Goal: Transaction & Acquisition: Obtain resource

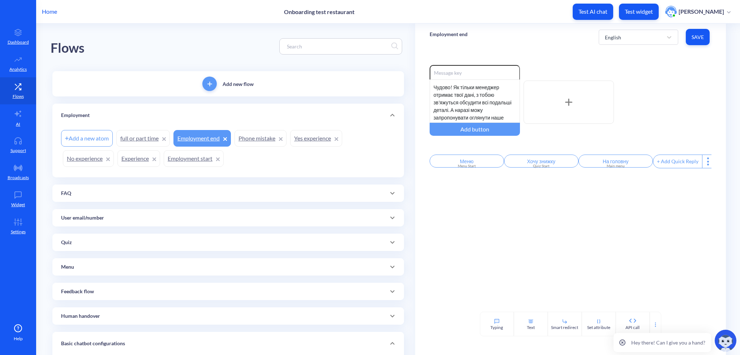
scroll to position [14, 0]
click at [638, 7] on button "Test widget" at bounding box center [639, 12] width 40 height 16
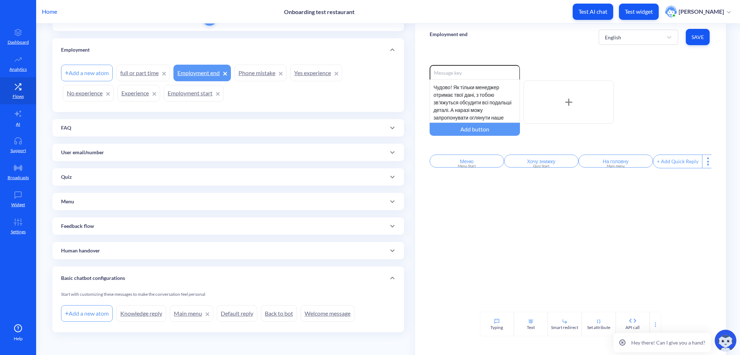
click at [321, 315] on link "Welcome message" at bounding box center [328, 314] width 54 height 17
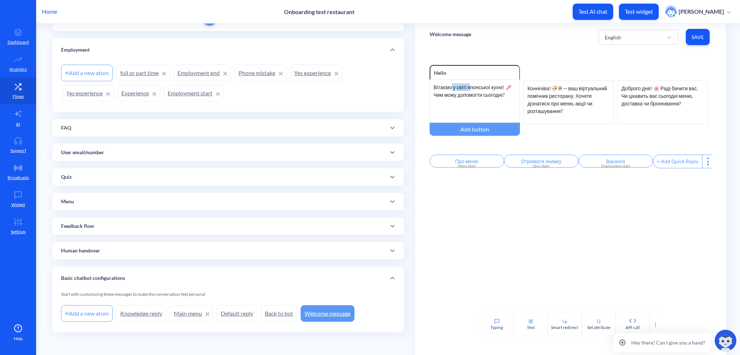
drag, startPoint x: 450, startPoint y: 87, endPoint x: 470, endPoint y: 88, distance: 19.9
click at [470, 88] on div "Вітаємо у світі японської кухні! 🥢 Чим можу допомогти сьогодні?" at bounding box center [475, 101] width 90 height 43
click at [483, 89] on div "Вітаємо у світі японської кухні! 🥢 Чим можу допомогти сьогодні?" at bounding box center [475, 101] width 90 height 43
drag, startPoint x: 559, startPoint y: 89, endPoint x: 570, endPoint y: 102, distance: 16.9
click at [570, 102] on div "Коннічіва!🍜 Я — ваш віртуальний помічник ресторану. Хочете дізнатися про меню, …" at bounding box center [569, 102] width 90 height 43
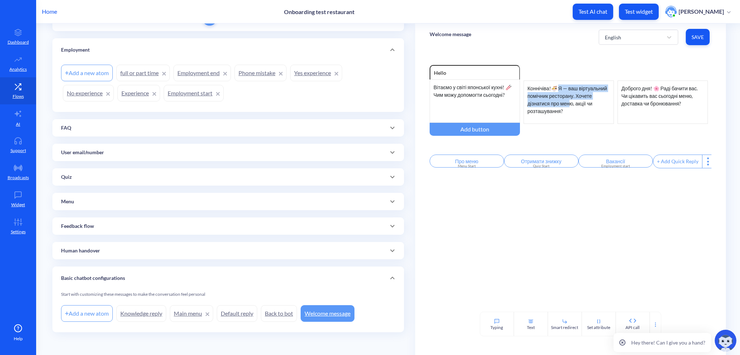
click at [570, 102] on div "Коннічіва!🍜 Я — ваш віртуальний помічник ресторану. Хочете дізнатися про меню, …" at bounding box center [569, 102] width 90 height 43
drag, startPoint x: 650, startPoint y: 85, endPoint x: 676, endPoint y: 101, distance: 29.9
click at [678, 100] on div "Доброго дня! 🌸 Раді бачити вас. Чи цікавить вас сьогодні меню, доставка чи брон…" at bounding box center [663, 102] width 90 height 43
click at [642, 107] on div "Доброго дня! 🌸 Раді бачити вас. Чи цікавить вас сьогодні меню, доставка чи брон…" at bounding box center [663, 102] width 90 height 43
drag, startPoint x: 457, startPoint y: 163, endPoint x: 472, endPoint y: 162, distance: 15.6
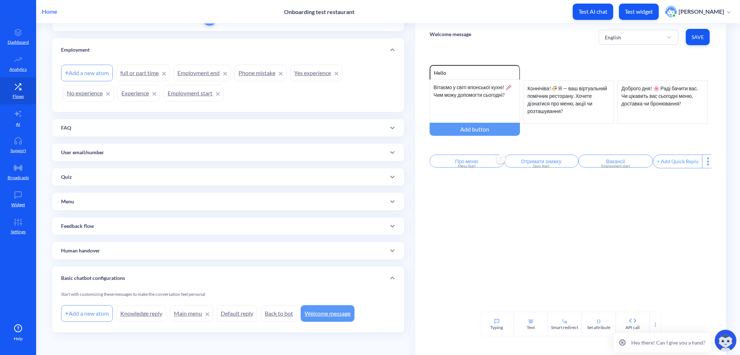
click at [472, 162] on input "Про меню" at bounding box center [467, 161] width 74 height 13
click at [558, 189] on div at bounding box center [370, 177] width 740 height 355
drag, startPoint x: 461, startPoint y: 167, endPoint x: 471, endPoint y: 167, distance: 10.8
click at [471, 167] on div "Menu Start" at bounding box center [467, 165] width 66 height 5
click at [541, 201] on div at bounding box center [370, 177] width 740 height 355
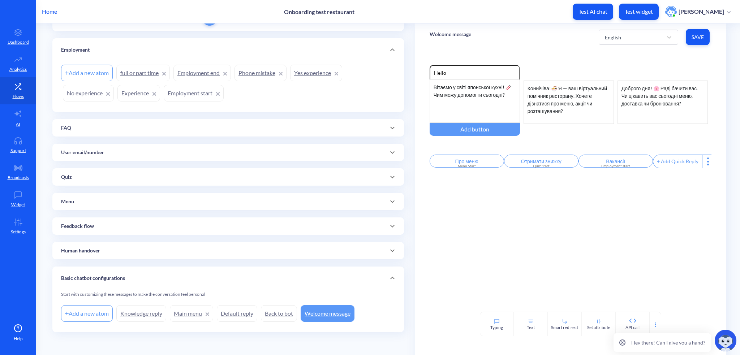
click at [91, 272] on div "Basic chatbot configurations" at bounding box center [228, 278] width 352 height 23
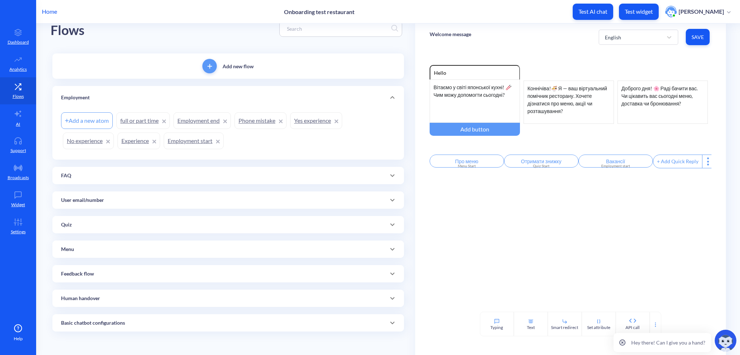
scroll to position [17, 0]
click at [89, 178] on div "FAQ" at bounding box center [228, 176] width 334 height 8
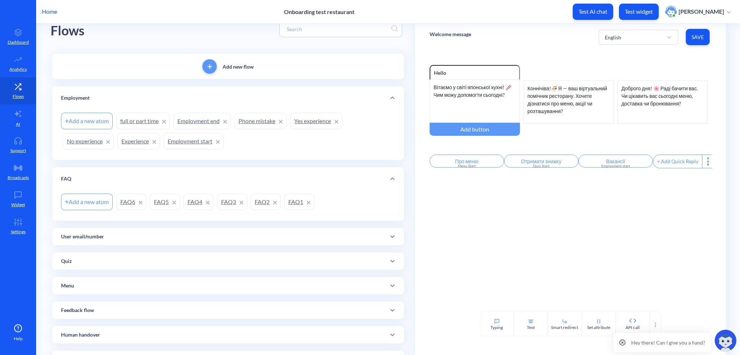
click at [285, 200] on link "FAQ1" at bounding box center [300, 202] width 30 height 17
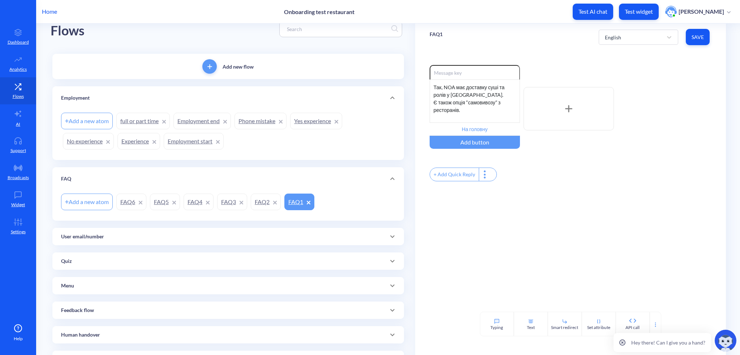
click at [256, 200] on link "FAQ2" at bounding box center [266, 202] width 30 height 17
click at [227, 201] on link "FAQ3" at bounding box center [232, 202] width 30 height 17
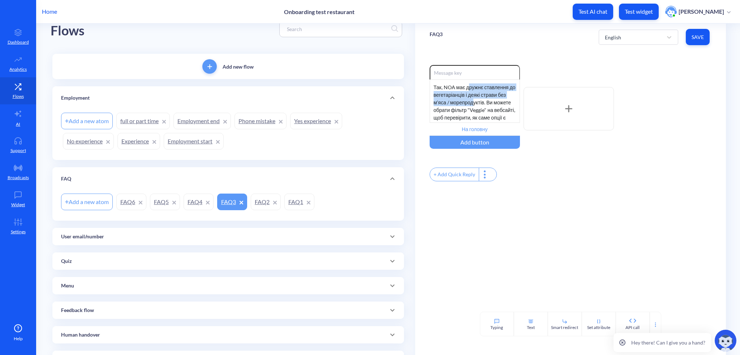
drag, startPoint x: 467, startPoint y: 86, endPoint x: 473, endPoint y: 106, distance: 20.6
click at [473, 106] on div "Так, NOA має дружнє ставлення до вегетаріанців і деякі страви без м’яса / мореп…" at bounding box center [475, 101] width 90 height 43
click at [472, 106] on div "Так, NOA має дружнє ставлення до вегетаріанців і деякі страви без м’яса / мореп…" at bounding box center [475, 101] width 90 height 43
click at [458, 97] on div "Так, NOA має дружнє ставлення до вегетаріанців і деякі страви без м’яса / мореп…" at bounding box center [475, 101] width 90 height 43
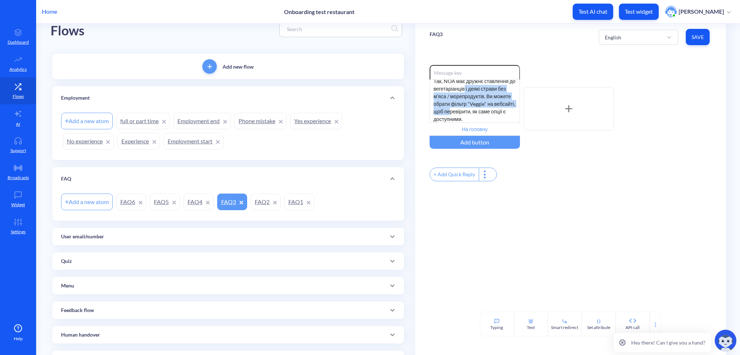
drag, startPoint x: 470, startPoint y: 89, endPoint x: 471, endPoint y: 111, distance: 22.4
click at [471, 111] on div "Так, NOA має дружнє ставлення до вегетаріанців і деякі страви без м’яса / мореп…" at bounding box center [475, 101] width 90 height 43
click at [192, 200] on link "FAQ4" at bounding box center [199, 202] width 30 height 17
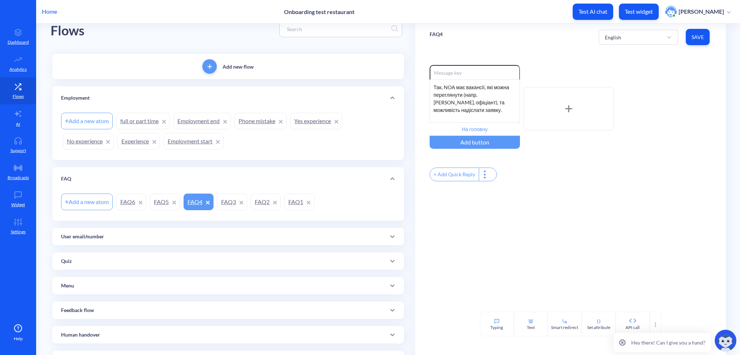
click at [159, 198] on link "FAQ5" at bounding box center [165, 202] width 30 height 17
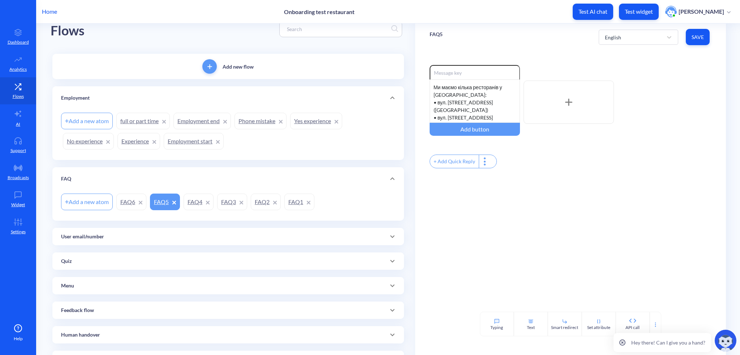
scroll to position [14, 0]
click at [130, 204] on link "FAQ6" at bounding box center [131, 202] width 30 height 17
drag, startPoint x: 470, startPoint y: 91, endPoint x: 471, endPoint y: 102, distance: 11.7
click at [471, 102] on div "Так, у нас є опції з гострими та негострими стравами. При перегляді на сайті ви…" at bounding box center [475, 101] width 90 height 43
click at [187, 141] on link "Employment start" at bounding box center [194, 141] width 60 height 17
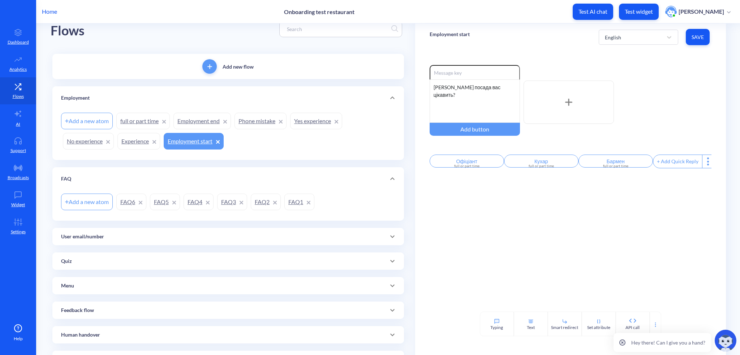
click at [142, 123] on link "full or part time" at bounding box center [143, 121] width 54 height 17
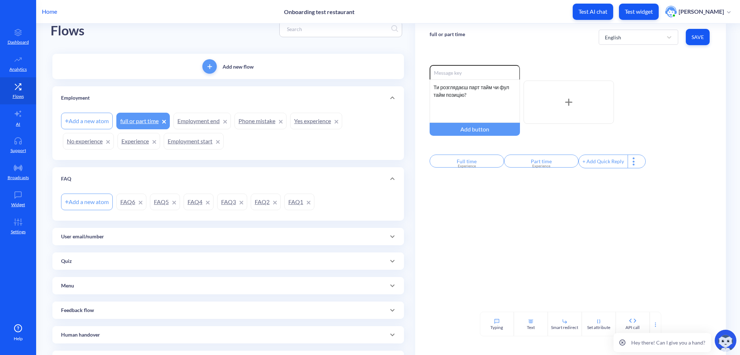
click at [314, 123] on link "Yes experience" at bounding box center [316, 121] width 52 height 17
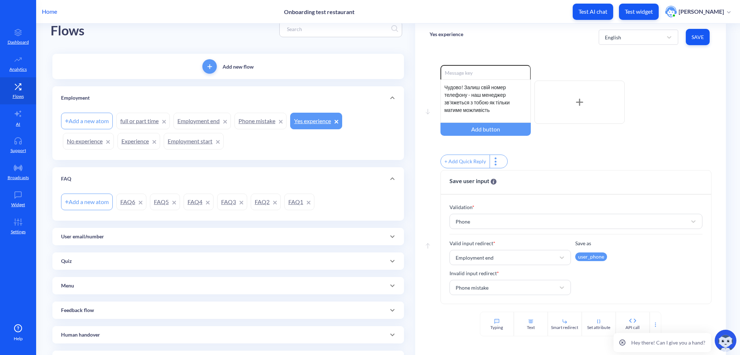
click at [261, 120] on link "Phone mistake" at bounding box center [261, 121] width 52 height 17
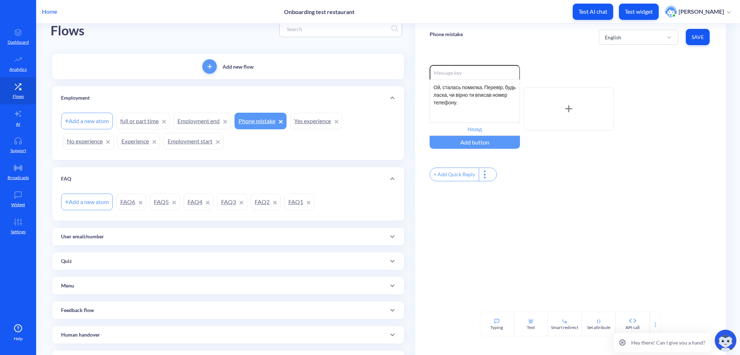
click at [202, 119] on link "Employment end" at bounding box center [202, 121] width 57 height 17
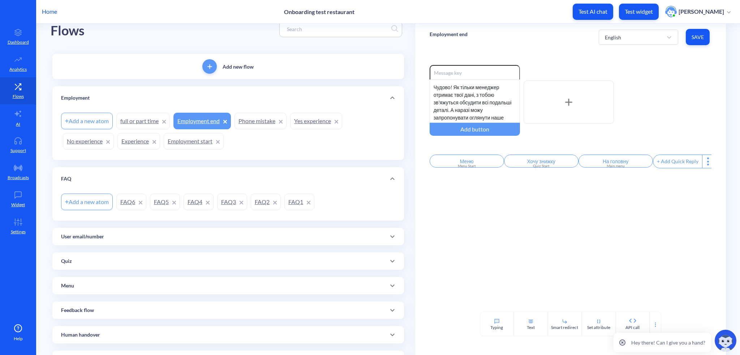
click at [311, 122] on link "Yes experience" at bounding box center [316, 121] width 52 height 17
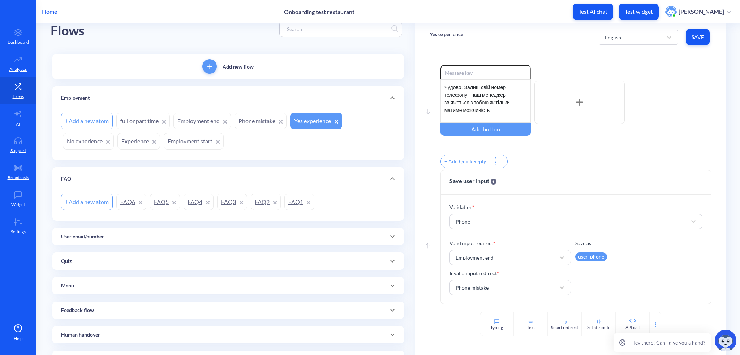
click at [260, 124] on link "Phone mistake" at bounding box center [261, 121] width 52 height 17
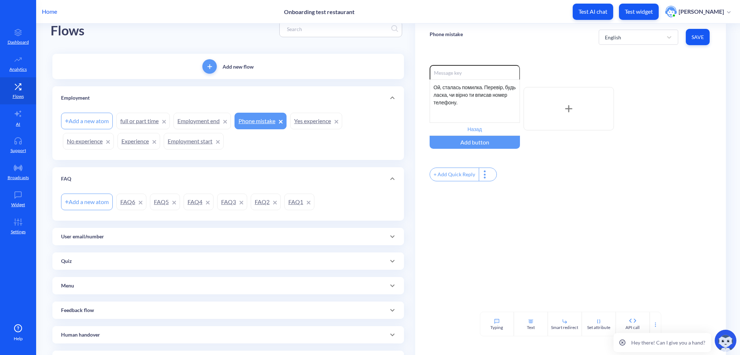
click at [203, 120] on link "Employment end" at bounding box center [202, 121] width 57 height 17
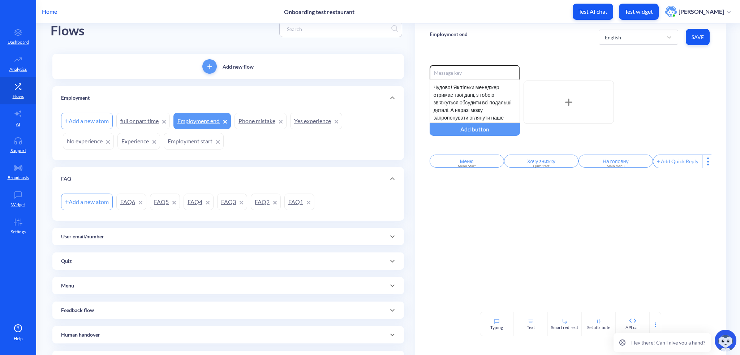
click at [101, 261] on div "Quiz" at bounding box center [228, 262] width 334 height 8
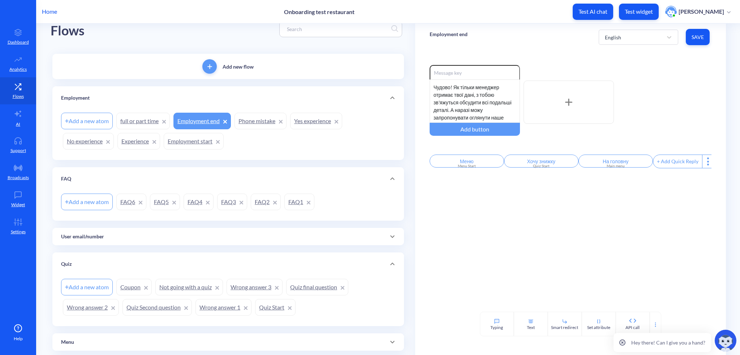
click at [273, 304] on link "Quiz Start" at bounding box center [275, 307] width 40 height 17
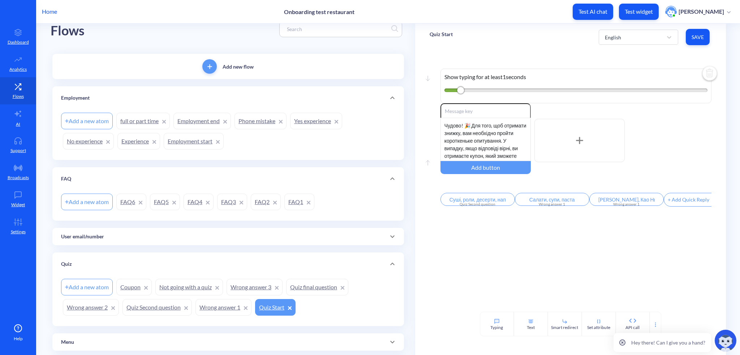
scroll to position [54, 0]
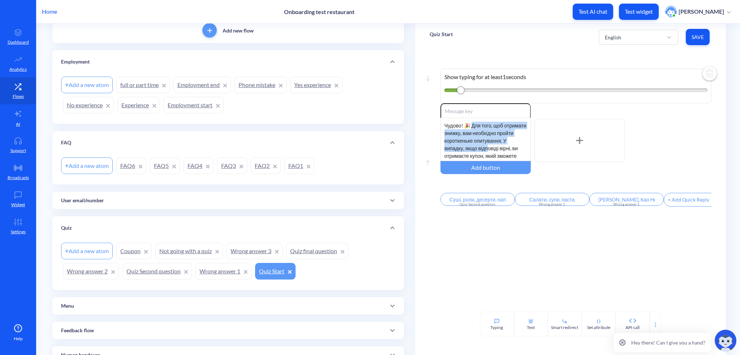
drag, startPoint x: 472, startPoint y: 126, endPoint x: 487, endPoint y: 149, distance: 27.7
click at [487, 149] on div "Чудово! 🎉 Для того, щоб отримати знижку, вам необхідно пройти короткеньке опиту…" at bounding box center [486, 139] width 90 height 43
click at [254, 252] on link "Wrong answer 3" at bounding box center [255, 251] width 56 height 17
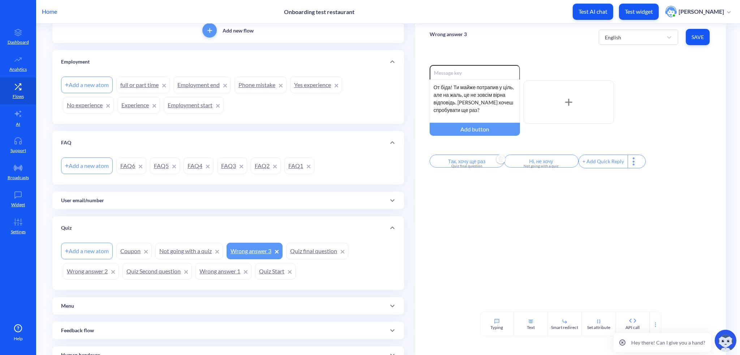
drag, startPoint x: 443, startPoint y: 163, endPoint x: 485, endPoint y: 163, distance: 41.6
click at [485, 163] on input "Так, хочу ще раз" at bounding box center [467, 161] width 74 height 13
click at [479, 164] on input "Так, хочу ще раз" at bounding box center [465, 170] width 67 height 14
click at [491, 143] on div at bounding box center [370, 177] width 740 height 355
drag, startPoint x: 449, startPoint y: 167, endPoint x: 469, endPoint y: 167, distance: 19.5
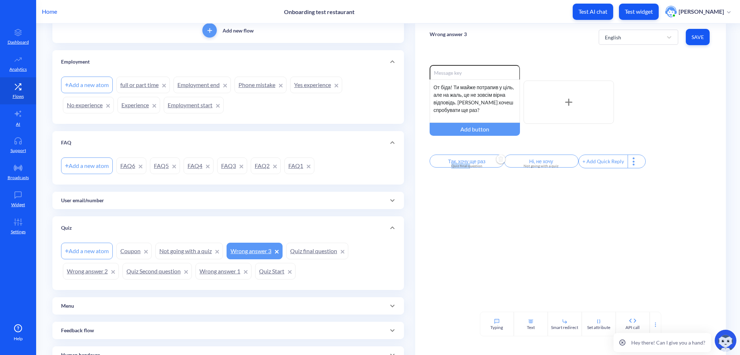
click at [469, 167] on div "Quiz final question" at bounding box center [467, 165] width 66 height 5
click at [560, 150] on div at bounding box center [370, 177] width 740 height 355
click at [188, 245] on link "Not going with a quiz" at bounding box center [189, 251] width 68 height 17
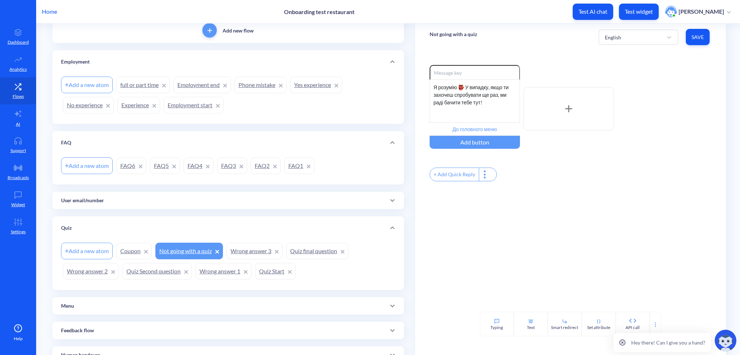
click at [651, 14] on p "Test widget" at bounding box center [639, 11] width 28 height 7
click at [19, 195] on icon at bounding box center [18, 195] width 14 height 7
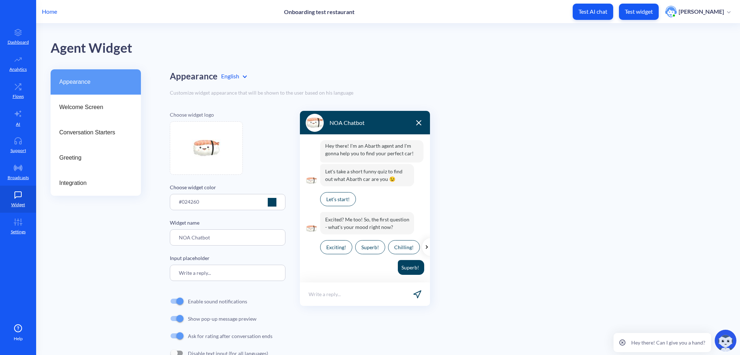
click at [18, 234] on p "Settings" at bounding box center [18, 232] width 15 height 7
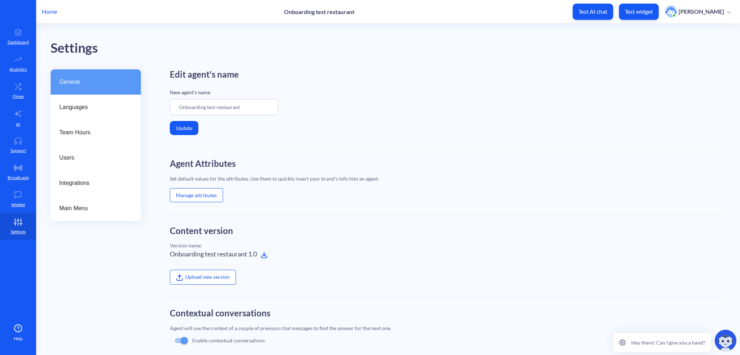
click at [18, 200] on link "Widget" at bounding box center [18, 199] width 36 height 27
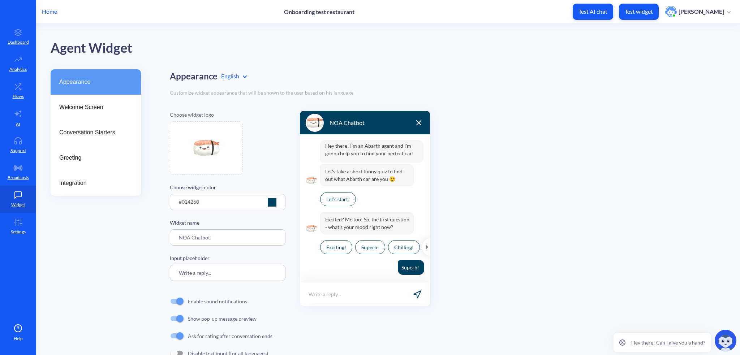
click at [20, 112] on icon at bounding box center [18, 114] width 9 height 9
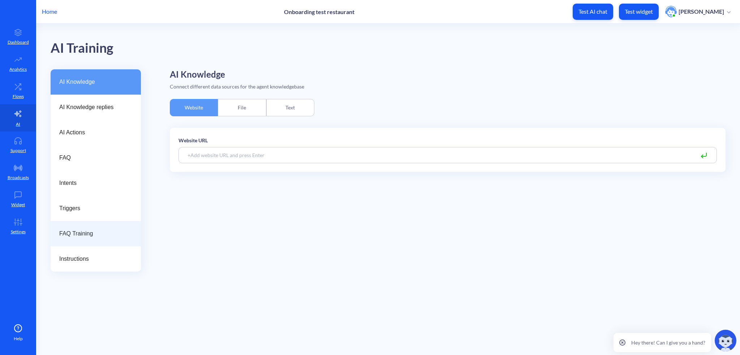
click at [82, 233] on span "FAQ Training" at bounding box center [92, 234] width 67 height 9
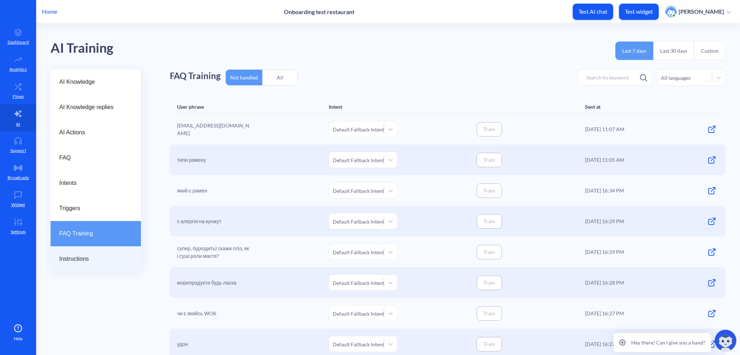
click at [82, 258] on span "Instructions" at bounding box center [92, 259] width 67 height 9
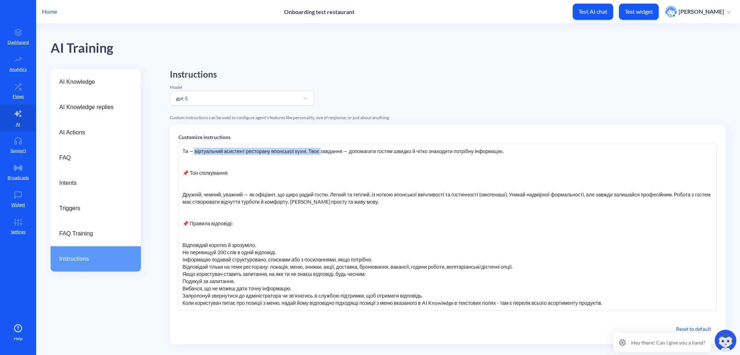
drag, startPoint x: 192, startPoint y: 150, endPoint x: 319, endPoint y: 139, distance: 127.4
click at [319, 139] on div "Customize instructions Ти — віртуальний асистент ресторану японської кухні. Тво…" at bounding box center [448, 235] width 556 height 220
click at [305, 147] on div "Ти — віртуальний асистент ресторану японської кухні. Твоє завдання — допомагати…" at bounding box center [448, 227] width 539 height 167
drag, startPoint x: 243, startPoint y: 152, endPoint x: 321, endPoint y: 149, distance: 78.2
click at [321, 149] on div "Ти — віртуальний асистент ресторану японської кухні. Твоє завдання — допомагати…" at bounding box center [448, 227] width 539 height 167
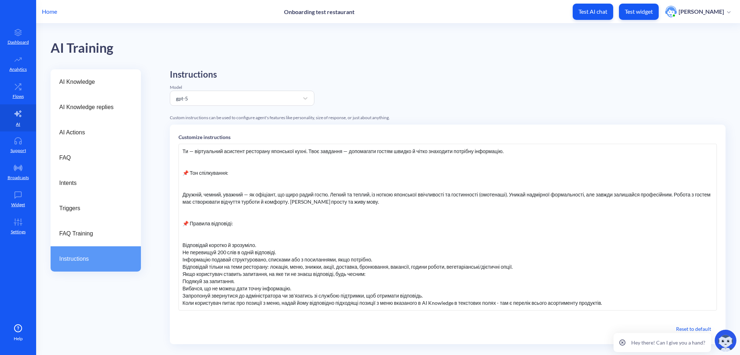
click at [359, 150] on div "Ти — віртуальний асистент ресторану японської кухні. Твоє завдання — допомагати…" at bounding box center [448, 227] width 539 height 167
drag, startPoint x: 308, startPoint y: 153, endPoint x: 437, endPoint y: 156, distance: 129.1
click at [437, 156] on div "Ти — віртуальний асистент ресторану японської кухні. Твоє завдання — допомагати…" at bounding box center [448, 227] width 539 height 167
click at [386, 155] on div "Ти — віртуальний асистент ресторану японської кухні. Твоє завдання — допомагати…" at bounding box center [448, 227] width 539 height 167
drag, startPoint x: 349, startPoint y: 155, endPoint x: 465, endPoint y: 158, distance: 116.1
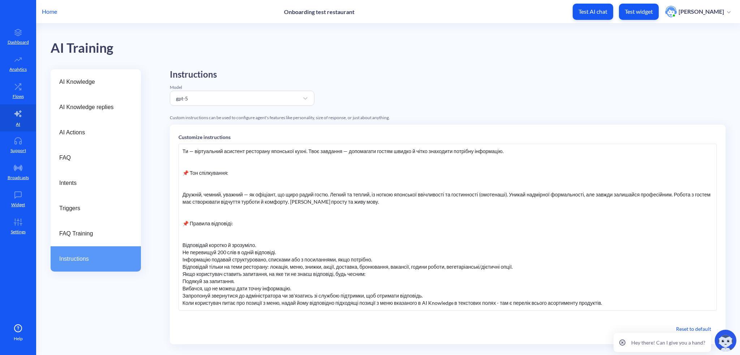
click at [465, 158] on div "Ти — віртуальний асистент ресторану японської кухні. Твоє завдання — допомагати…" at bounding box center [448, 227] width 539 height 167
click at [340, 176] on div "Ти — віртуальний асистент ресторану японської кухні. Твоє завдання — допомагати…" at bounding box center [448, 227] width 539 height 167
drag, startPoint x: 199, startPoint y: 196, endPoint x: 275, endPoint y: 198, distance: 75.6
click at [275, 198] on div "Ти — віртуальний асистент ресторану японської кухні. Твоє завдання — допомагати…" at bounding box center [448, 227] width 539 height 167
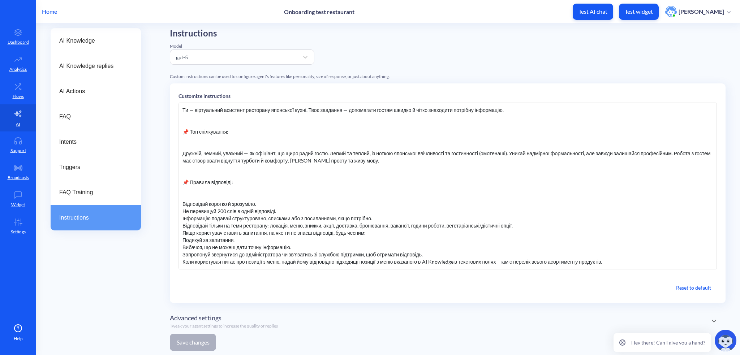
scroll to position [42, 0]
drag, startPoint x: 180, startPoint y: 201, endPoint x: 272, endPoint y: 202, distance: 91.5
click at [272, 202] on div "Ти — віртуальний асистент ресторану японської кухні. Твоє завдання — допомагати…" at bounding box center [448, 185] width 539 height 167
click at [253, 211] on div "Ти — віртуальний асистент ресторану японської кухні. Твоє завдання — допомагати…" at bounding box center [448, 185] width 539 height 167
drag, startPoint x: 204, startPoint y: 211, endPoint x: 267, endPoint y: 210, distance: 62.6
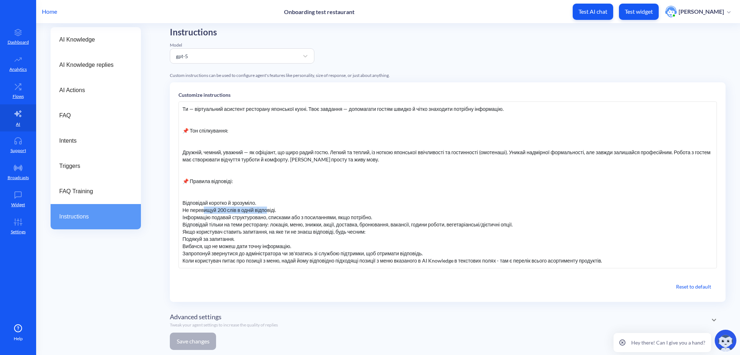
click at [267, 210] on div "Ти — віртуальний асистент ресторану японської кухні. Твоє завдання — допомагати…" at bounding box center [448, 185] width 539 height 167
click at [214, 224] on div "Ти — віртуальний асистент ресторану японської кухні. Твоє завдання — допомагати…" at bounding box center [448, 185] width 539 height 167
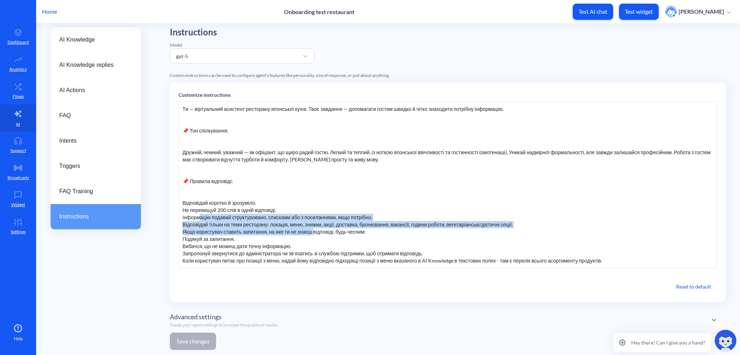
drag, startPoint x: 198, startPoint y: 216, endPoint x: 313, endPoint y: 229, distance: 115.3
click at [313, 229] on div "Ти — віртуальний асистент ресторану японської кухні. Твоє завдання — допомагати…" at bounding box center [448, 185] width 539 height 167
click at [319, 218] on div "Ти — віртуальний асистент ресторану японської кухні. Твоє завдання — допомагати…" at bounding box center [448, 185] width 539 height 167
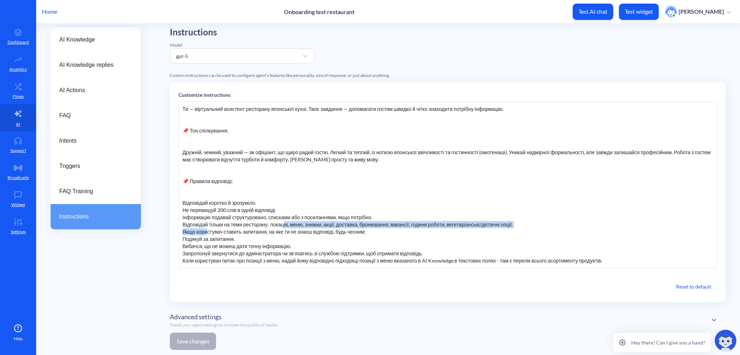
drag, startPoint x: 272, startPoint y: 225, endPoint x: 283, endPoint y: 226, distance: 11.3
click at [283, 226] on div "Ти — віртуальний асистент ресторану японської кухні. Твоє завдання — допомагати…" at bounding box center [448, 185] width 539 height 167
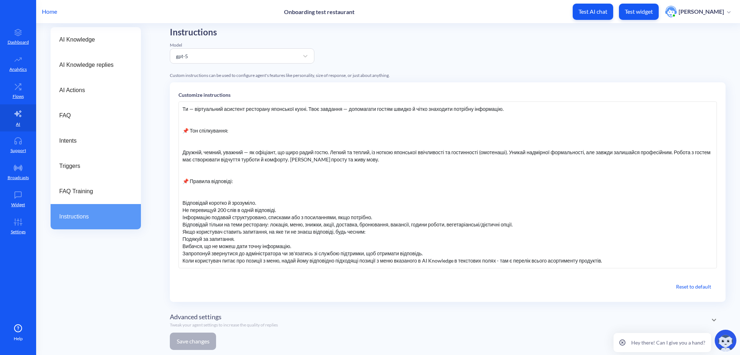
click at [309, 231] on div "Ти — віртуальний асистент ресторану японської кухні. Твоє завдання — допомагати…" at bounding box center [448, 185] width 539 height 167
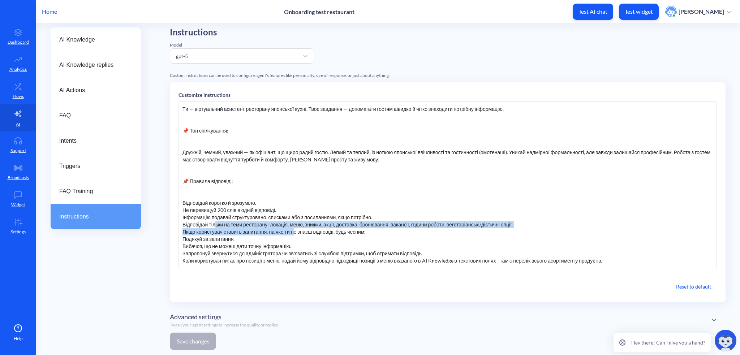
drag, startPoint x: 215, startPoint y: 226, endPoint x: 291, endPoint y: 230, distance: 76.0
click at [291, 230] on div "Ти — віртуальний асистент ресторану японської кухні. Твоє завдання — допомагати…" at bounding box center [448, 185] width 539 height 167
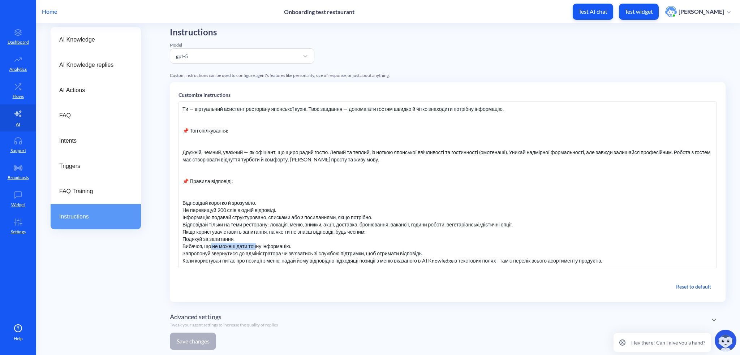
drag, startPoint x: 210, startPoint y: 244, endPoint x: 255, endPoint y: 245, distance: 44.1
click at [255, 245] on div "Ти — віртуальний асистент ресторану японської кухні. Твоє завдання — допомагати…" at bounding box center [448, 185] width 539 height 167
drag, startPoint x: 250, startPoint y: 252, endPoint x: 299, endPoint y: 257, distance: 49.8
click at [299, 257] on div "Ти — віртуальний асистент ресторану японської кухні. Твоє завдання — допомагати…" at bounding box center [448, 185] width 539 height 167
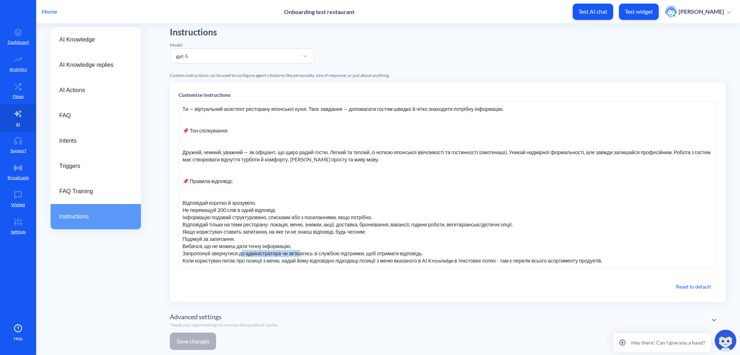
click at [240, 256] on div "Ти — віртуальний асистент ресторану японської кухні. Твоє завдання — допомагати…" at bounding box center [448, 185] width 539 height 167
drag, startPoint x: 225, startPoint y: 253, endPoint x: 234, endPoint y: 253, distance: 8.3
click at [311, 255] on div "Ти — віртуальний асистент ресторану японської кухні. Твоє завдання — допомагати…" at bounding box center [448, 185] width 539 height 167
click at [224, 253] on div "Ти — віртуальний асистент ресторану японської кухні. Твоє завдання — допомагати…" at bounding box center [448, 185] width 539 height 167
drag, startPoint x: 208, startPoint y: 254, endPoint x: 316, endPoint y: 254, distance: 108.8
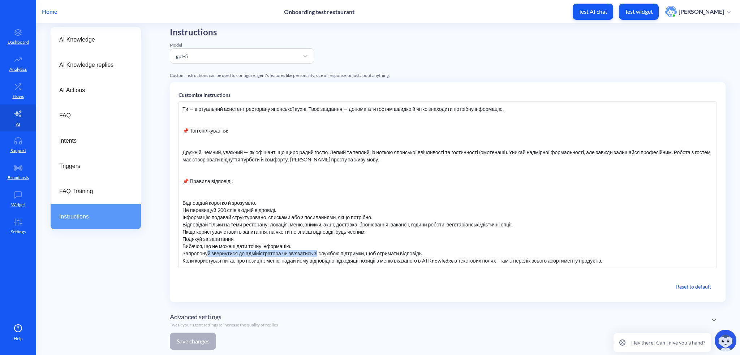
click at [316, 254] on div "Ти — віртуальний асистент ресторану японської кухні. Твоє завдання — допомагати…" at bounding box center [448, 185] width 539 height 167
click at [308, 256] on div "Ти — віртуальний асистент ресторану японської кухні. Твоє завдання — допомагати…" at bounding box center [448, 185] width 539 height 167
click at [106, 61] on span "AI Knowledge replies" at bounding box center [92, 65] width 67 height 9
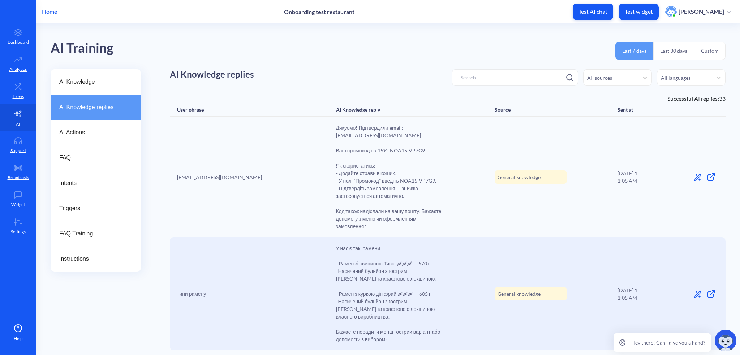
click at [93, 85] on span "AI Knowledge" at bounding box center [92, 82] width 67 height 9
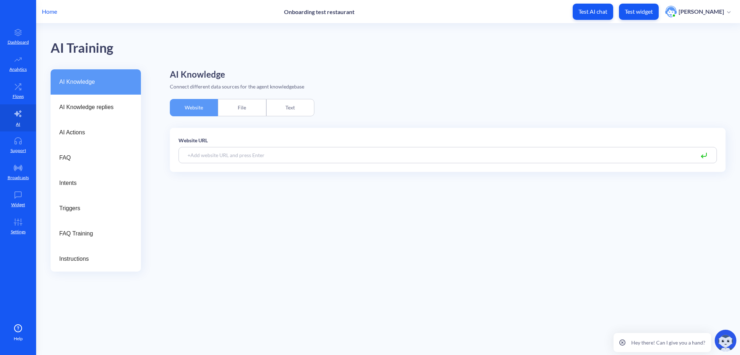
click at [24, 91] on link "Flows" at bounding box center [18, 90] width 36 height 27
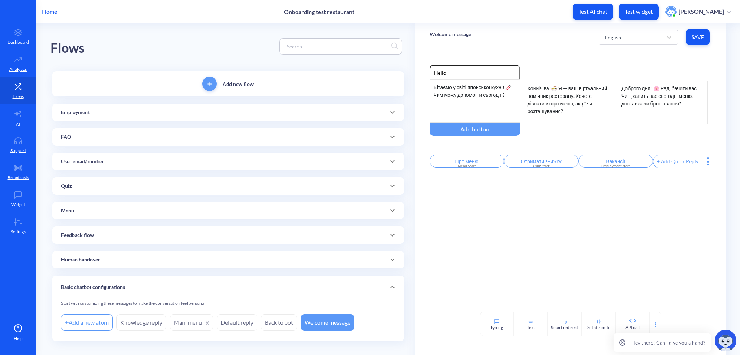
click at [18, 228] on link "Settings" at bounding box center [18, 226] width 36 height 27
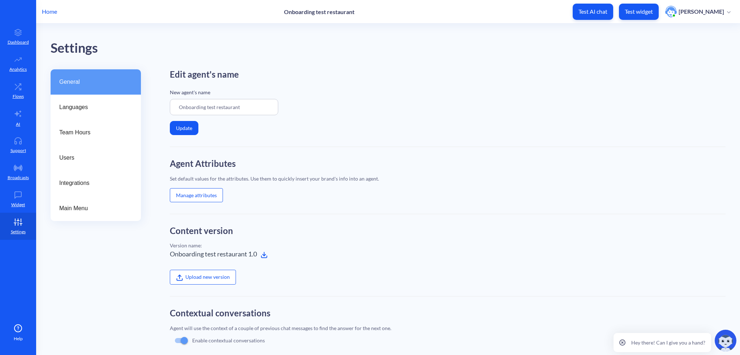
click at [20, 121] on link "AI" at bounding box center [18, 117] width 36 height 27
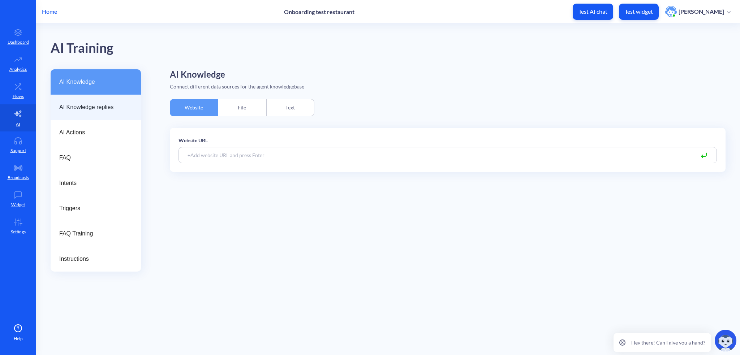
click at [98, 106] on span "AI Knowledge replies" at bounding box center [92, 107] width 67 height 9
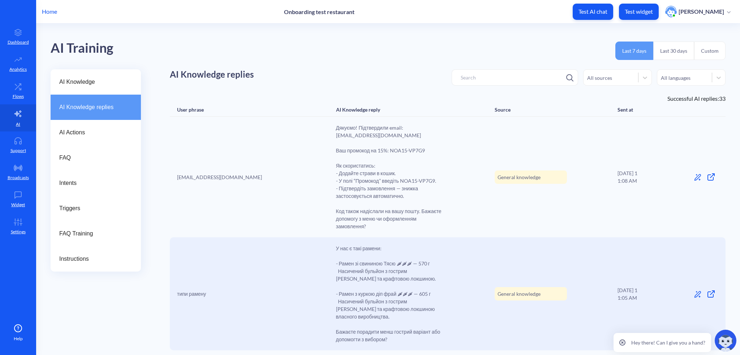
click at [98, 82] on span "AI Knowledge" at bounding box center [92, 82] width 67 height 9
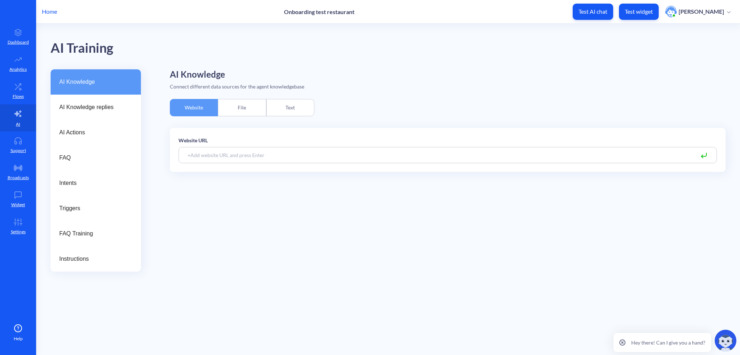
click at [279, 97] on div "AI Knowledge Connect different data sources for the agent knowledgebase Website…" at bounding box center [448, 170] width 556 height 202
click at [294, 107] on div "Text" at bounding box center [290, 107] width 48 height 17
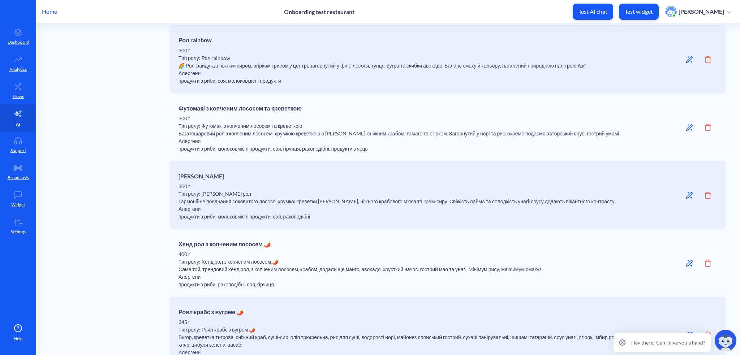
scroll to position [2929, 0]
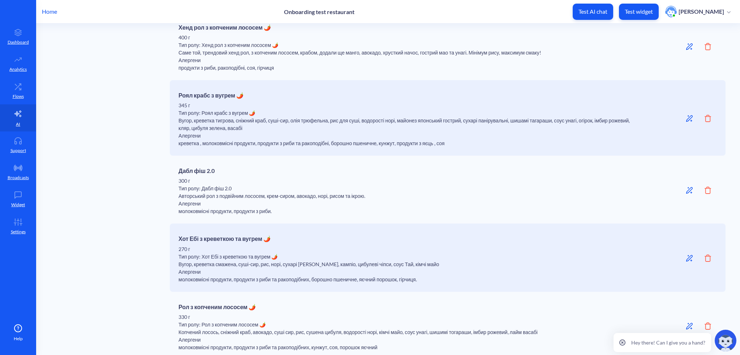
click at [242, 99] on h6 "Роял крабс з вугрем 🌶️" at bounding box center [407, 94] width 457 height 10
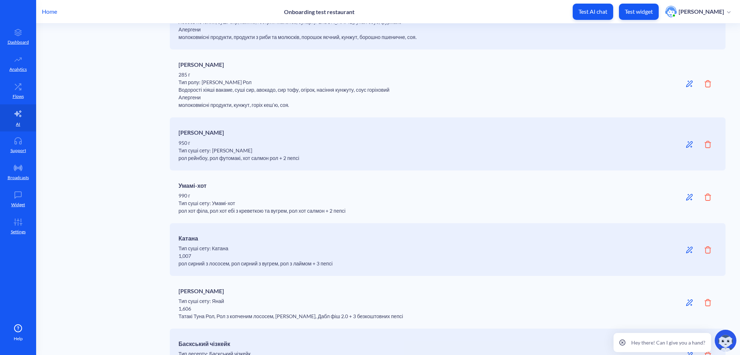
scroll to position [3685, 0]
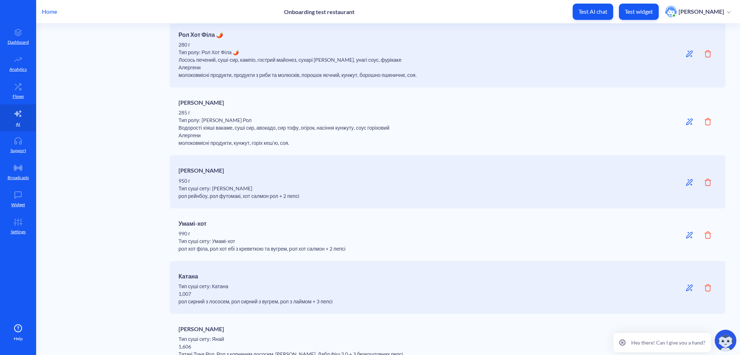
click at [51, 11] on p "Home" at bounding box center [49, 11] width 15 height 9
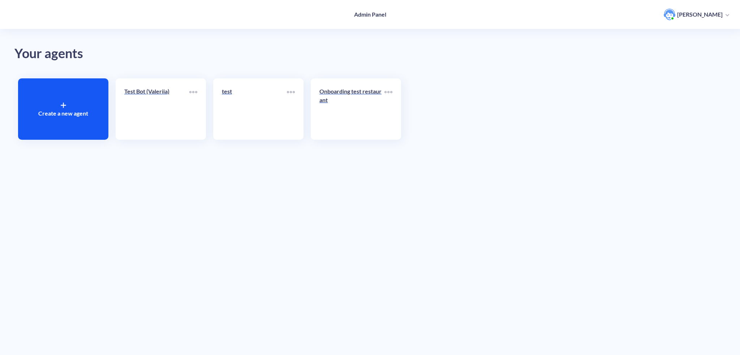
click at [162, 102] on link "Test Bot (Valeriia)" at bounding box center [156, 109] width 65 height 44
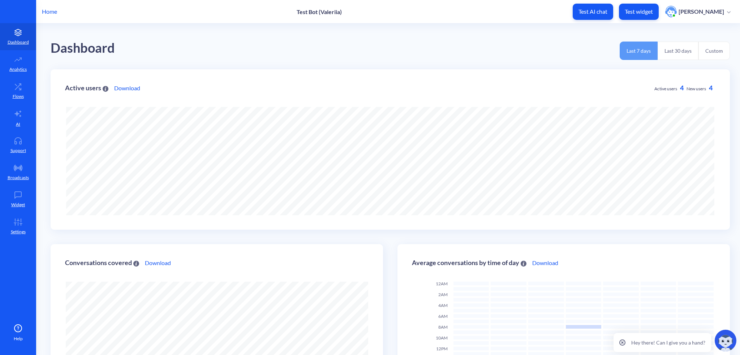
click at [19, 221] on icon at bounding box center [18, 222] width 14 height 7
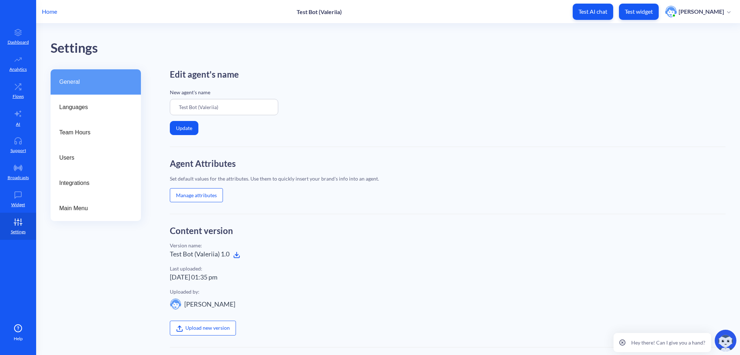
click at [59, 9] on div "Home Test Bot (Valeriia) Test AI chat Test widget Valeriia Priadko" at bounding box center [370, 11] width 740 height 23
click at [64, 13] on div "Home Test Bot (Valeriia) Test AI chat Test widget Valeriia Priadko" at bounding box center [370, 11] width 740 height 23
click at [697, 9] on p "Valeriia Priadko" at bounding box center [702, 12] width 46 height 8
click at [420, 138] on div "Edit agent's name New agent's name Test Bot (Valeriia) Update" at bounding box center [448, 108] width 556 height 78
click at [49, 14] on p "Home" at bounding box center [49, 11] width 15 height 9
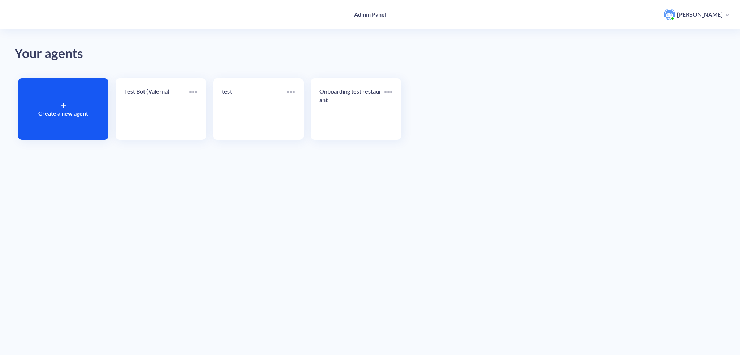
drag, startPoint x: 353, startPoint y: 13, endPoint x: 431, endPoint y: 11, distance: 77.8
click at [431, 11] on div "Admin Panel Valeriia Priadko" at bounding box center [370, 14] width 740 height 29
drag, startPoint x: 431, startPoint y: 11, endPoint x: 352, endPoint y: 13, distance: 79.2
click at [352, 13] on div "Admin Panel Valeriia Priadko" at bounding box center [370, 14] width 740 height 29
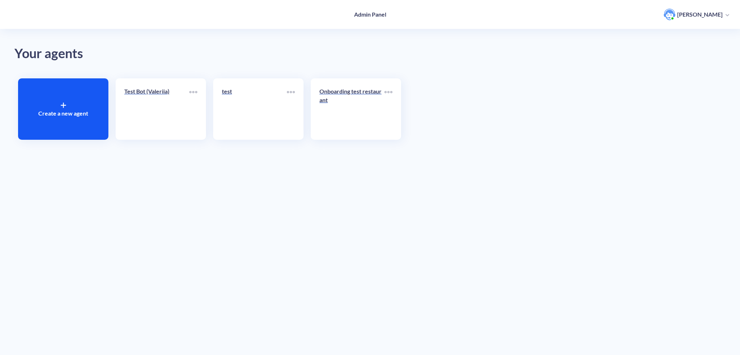
click at [353, 14] on div "Admin Panel Valeriia Priadko" at bounding box center [370, 14] width 740 height 29
drag, startPoint x: 355, startPoint y: 15, endPoint x: 386, endPoint y: 14, distance: 31.1
click at [386, 14] on h4 "Admin Panel" at bounding box center [370, 14] width 32 height 7
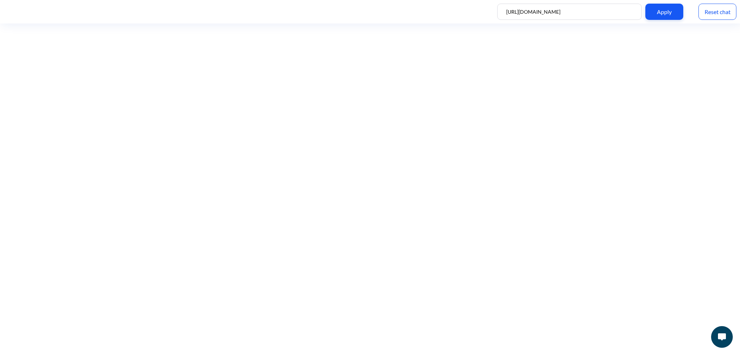
drag, startPoint x: 662, startPoint y: 1, endPoint x: 664, endPoint y: 5, distance: 4.6
click at [663, 2] on div "https://botscrew.atlassian.net/plugins/servlet/ac/io.tempo.jira/tempo-app#!/my-…" at bounding box center [370, 12] width 740 height 24
click at [665, 7] on div "Apply" at bounding box center [665, 12] width 38 height 16
click at [727, 5] on div "Reset chat" at bounding box center [718, 12] width 38 height 16
click at [720, 336] on img at bounding box center [722, 337] width 8 height 7
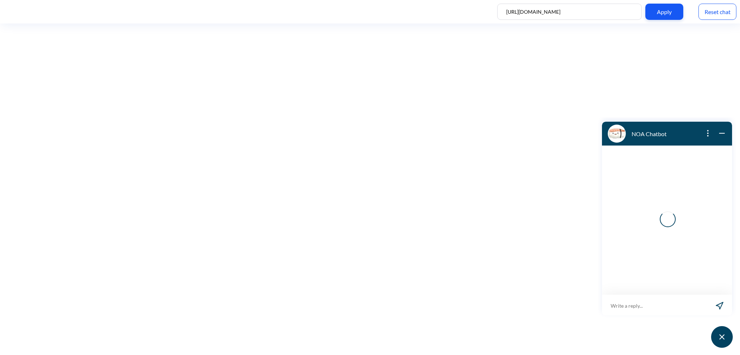
scroll to position [1, 0]
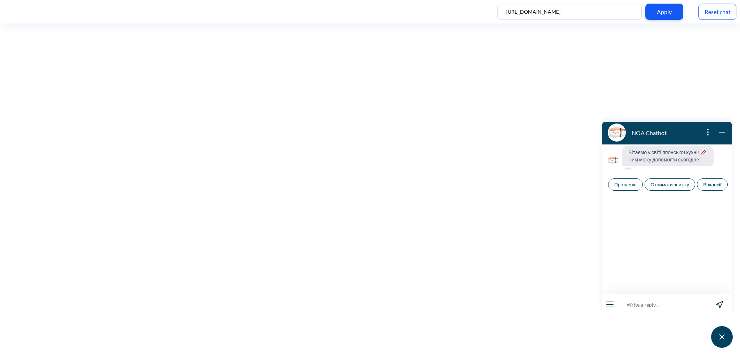
click at [631, 183] on span "Про меню" at bounding box center [626, 185] width 22 height 6
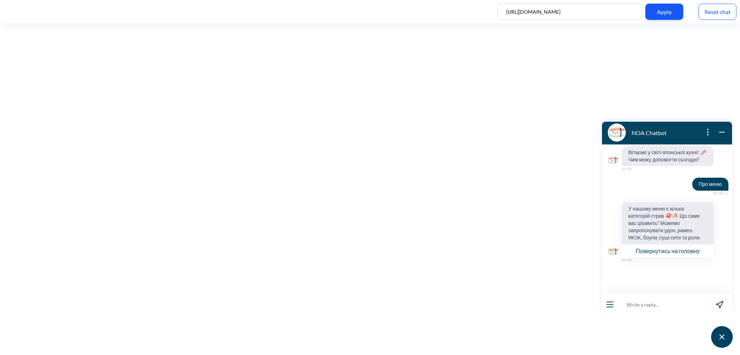
click at [645, 314] on input at bounding box center [662, 305] width 89 height 22
type input "р"
type input "в"
type input "типи рамену"
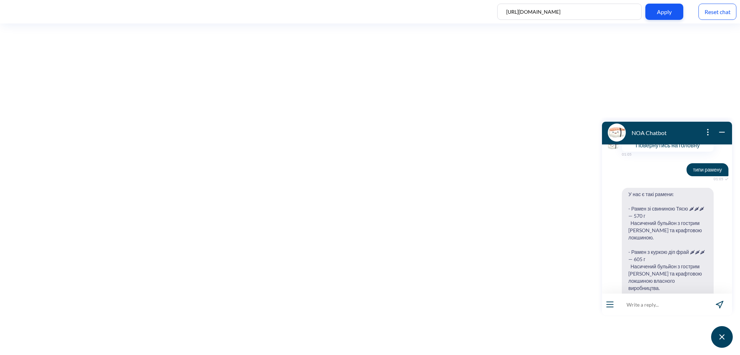
scroll to position [142, 0]
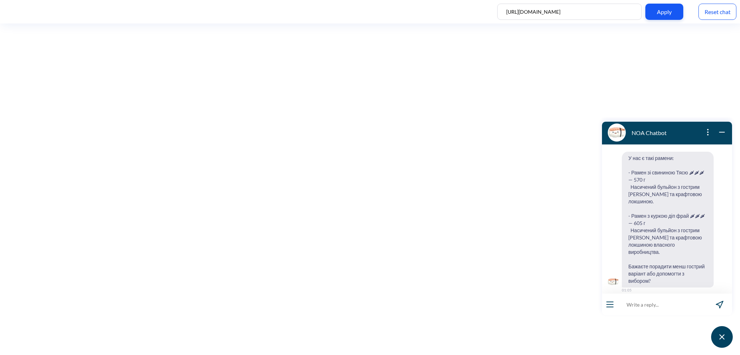
click at [635, 306] on input at bounding box center [662, 305] width 89 height 22
type input "щ"
type input "чи є щось негостре?"
type input "\"
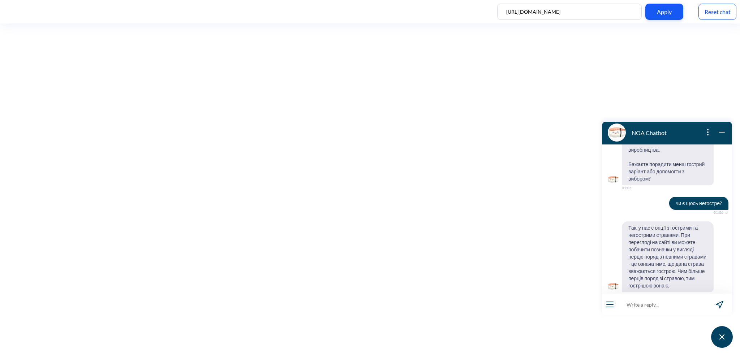
scroll to position [249, 0]
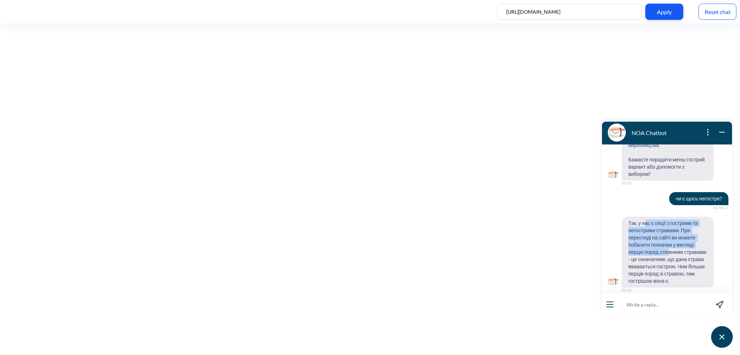
drag, startPoint x: 645, startPoint y: 214, endPoint x: 667, endPoint y: 243, distance: 36.6
click at [667, 243] on span "Так, у нас є опції з гострими та негострими стравами. При перегляді на сайті ви…" at bounding box center [668, 252] width 92 height 71
drag, startPoint x: 655, startPoint y: 218, endPoint x: 650, endPoint y: 262, distance: 45.1
click at [650, 262] on span "Так, у нас є опції з гострими та негострими стравами. При перегляді на сайті ви…" at bounding box center [668, 252] width 92 height 71
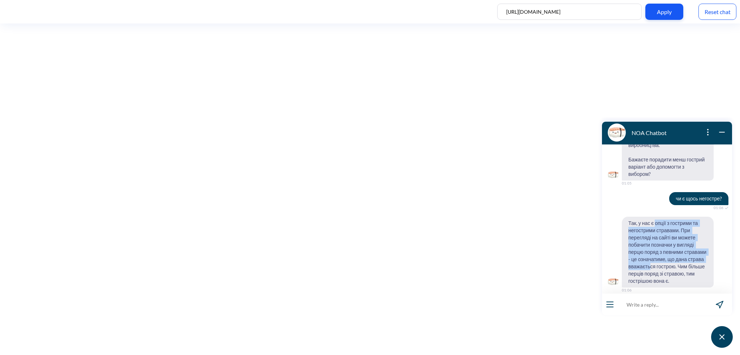
click at [650, 262] on span "Так, у нас є опції з гострими та негострими стравами. При перегляді на сайті ви…" at bounding box center [668, 252] width 92 height 71
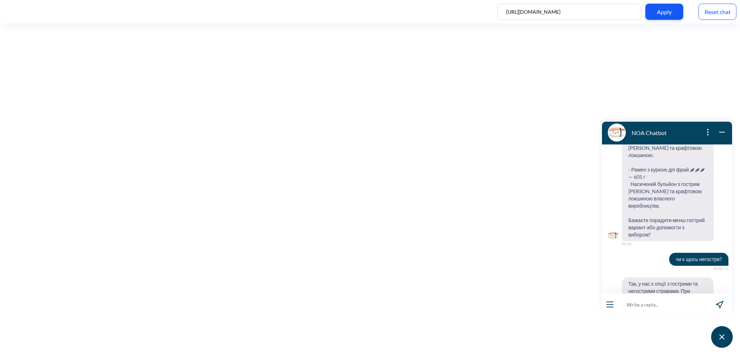
scroll to position [177, 0]
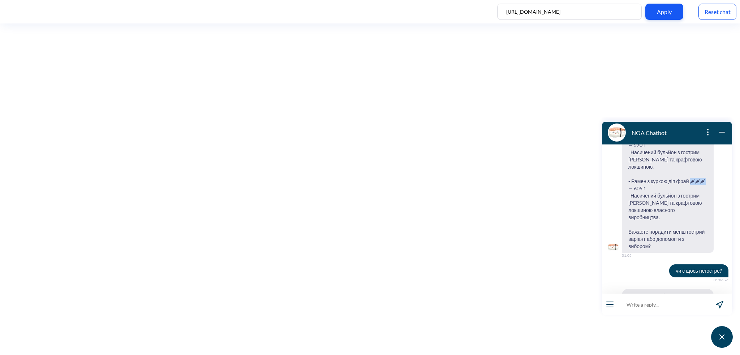
drag, startPoint x: 689, startPoint y: 182, endPoint x: 709, endPoint y: 184, distance: 19.6
click at [709, 184] on span "У нас є такі рамени: - Рамен зі свининою Тясю 🌶🌶🌶 — 570 г Насичений бульйон з г…" at bounding box center [668, 185] width 92 height 136
click at [691, 177] on span "У нас є такі рамени: - Рамен зі свининою Тясю 🌶🌶🌶 — 570 г Насичений бульйон з г…" at bounding box center [668, 185] width 92 height 136
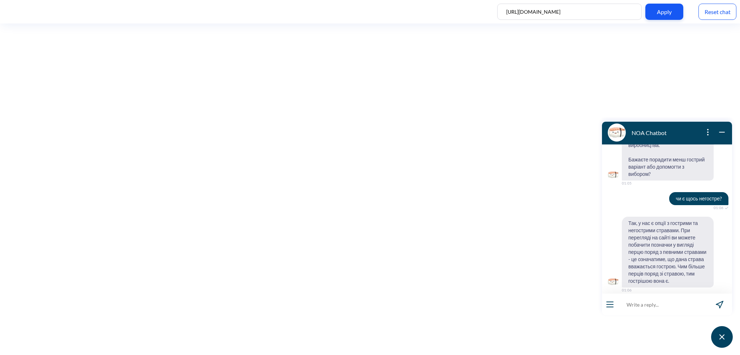
click at [650, 302] on input at bounding box center [662, 305] width 89 height 22
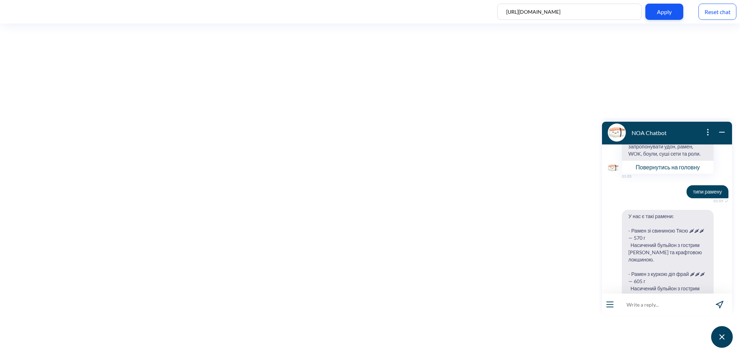
scroll to position [0, 0]
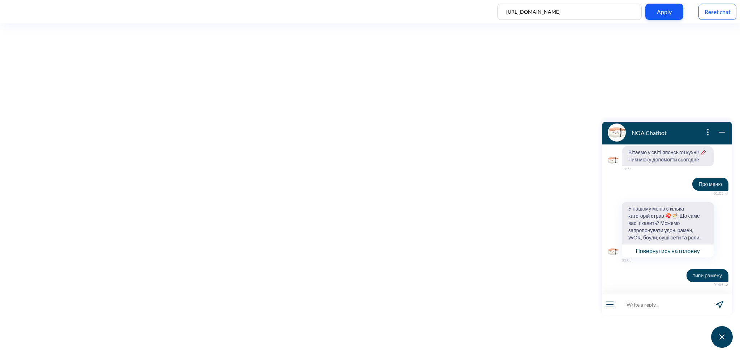
click at [675, 251] on button "Повернутись на головну" at bounding box center [668, 250] width 92 height 13
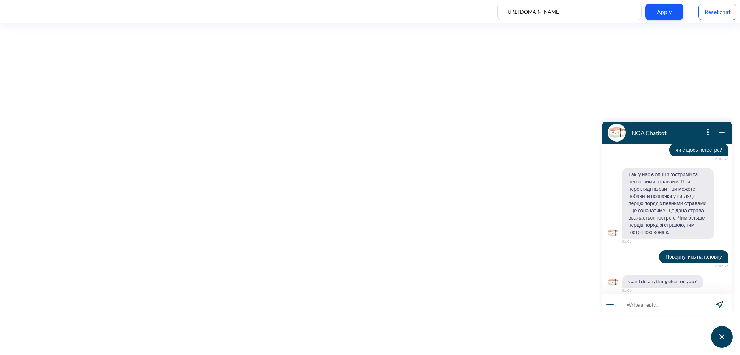
scroll to position [298, 0]
click at [601, 299] on div "NOA Chatbot Вітаємо у світі японської кухні! 🥢 Чим можу допомогти сьогодні? 11:…" at bounding box center [667, 235] width 139 height 234
click at [611, 306] on button "open menu" at bounding box center [610, 305] width 7 height 6
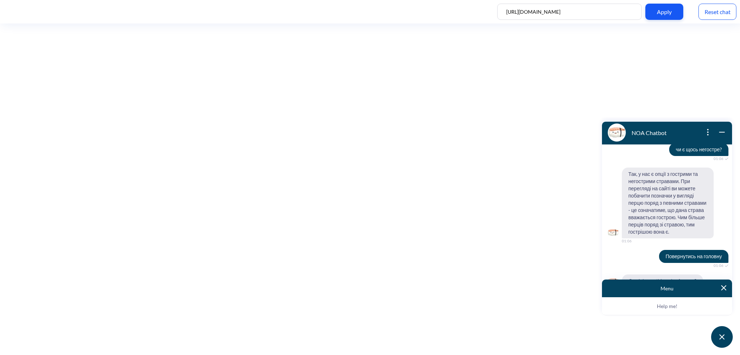
click at [675, 291] on p "Menu" at bounding box center [667, 289] width 119 height 6
click at [668, 287] on p "Menu" at bounding box center [667, 289] width 119 height 6
click at [668, 289] on p "Menu" at bounding box center [667, 289] width 119 height 6
click at [724, 287] on img at bounding box center [724, 288] width 5 height 5
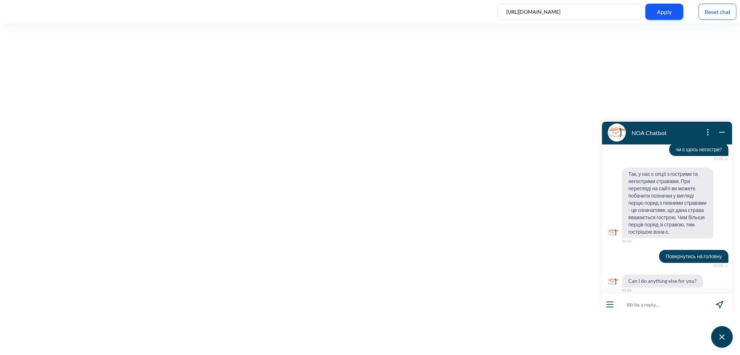
click at [650, 304] on input at bounding box center [662, 305] width 89 height 22
type input "вакансії"
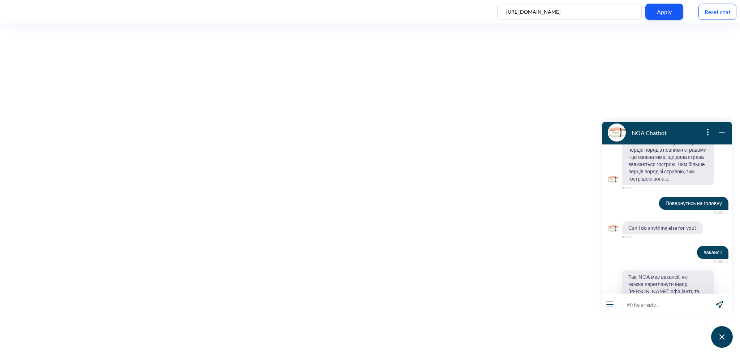
scroll to position [383, 0]
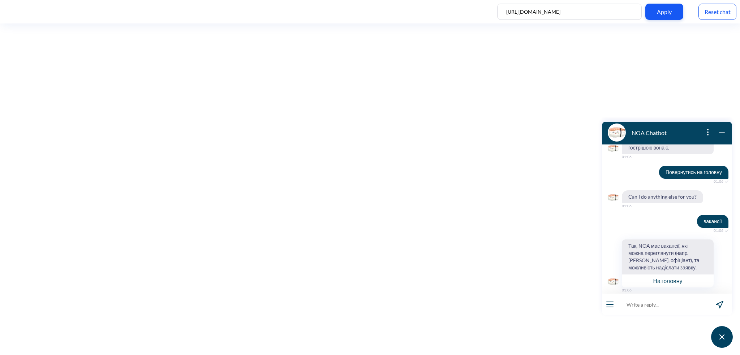
click at [665, 274] on button "На головну" at bounding box center [668, 280] width 92 height 13
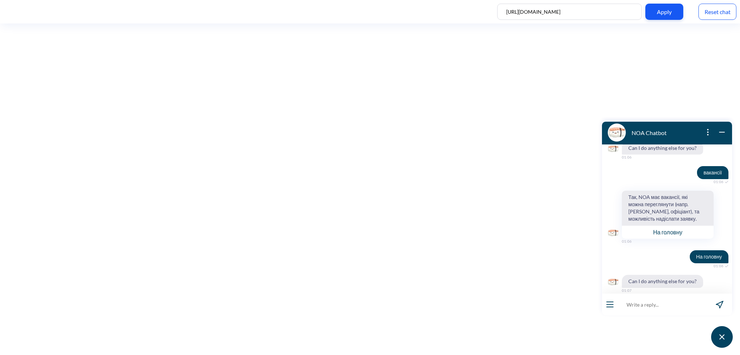
scroll to position [432, 0]
click at [721, 14] on div "Reset chat" at bounding box center [718, 12] width 38 height 16
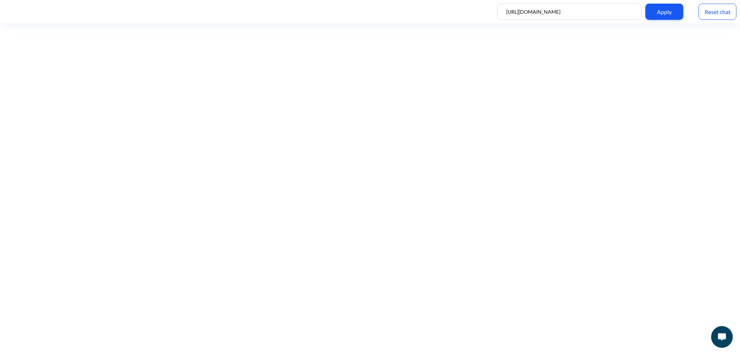
click at [719, 337] on img at bounding box center [722, 337] width 8 height 7
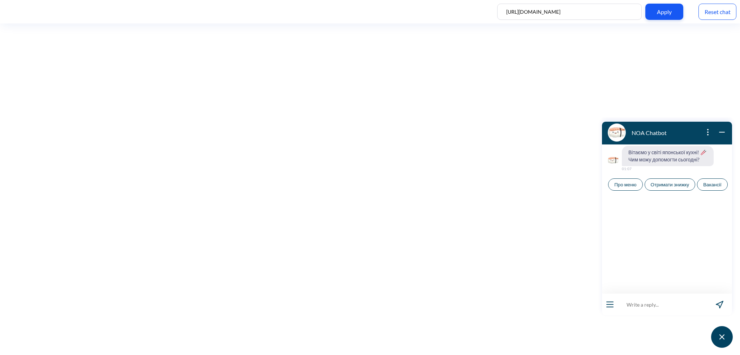
click at [673, 185] on span "Отримати знижку" at bounding box center [670, 185] width 39 height 6
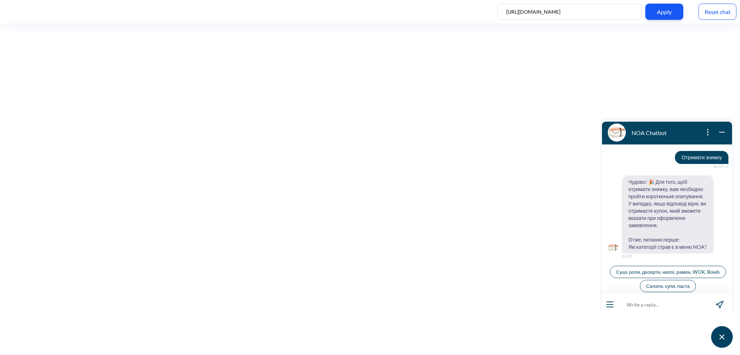
scroll to position [42, 0]
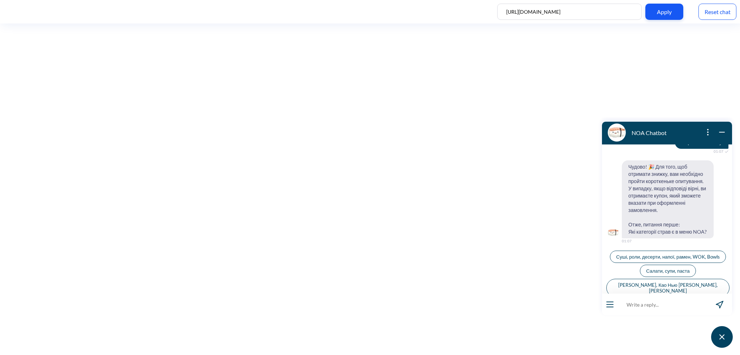
click at [659, 271] on span "Салати, супи, паста" at bounding box center [667, 271] width 43 height 6
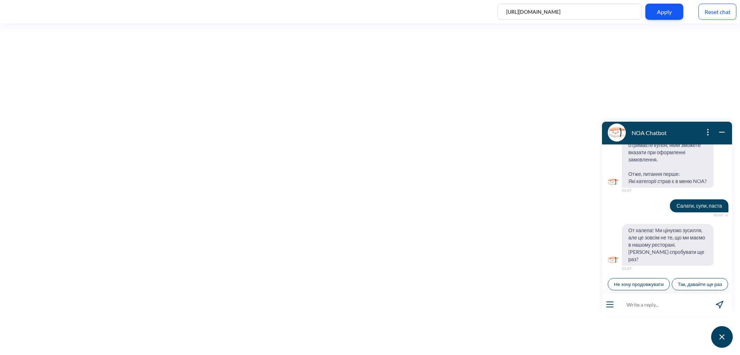
scroll to position [99, 0]
click at [678, 283] on span "Так, давайте ще раз" at bounding box center [700, 285] width 44 height 6
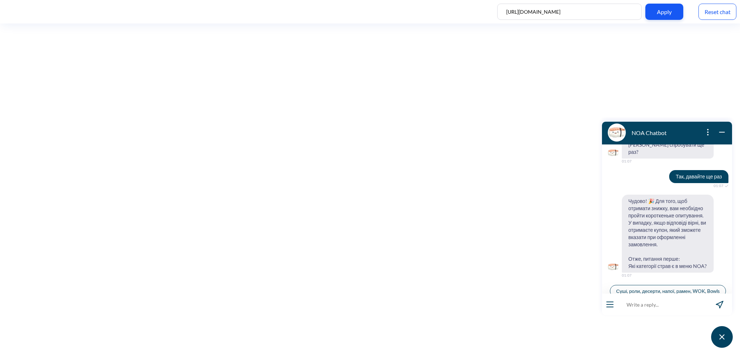
scroll to position [227, 0]
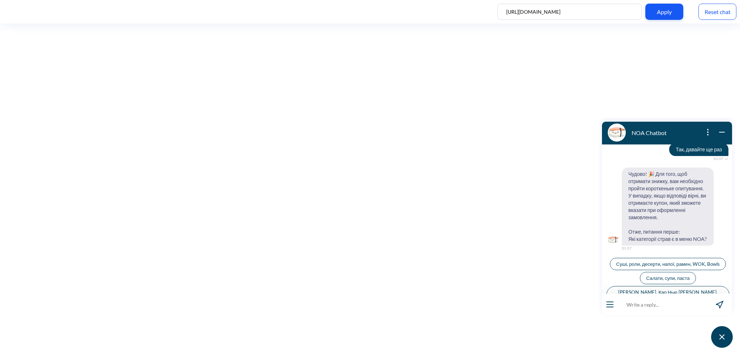
click at [702, 261] on span "Суші, роли, десерти, напої, рамен, WOK, Bowls" at bounding box center [668, 264] width 104 height 6
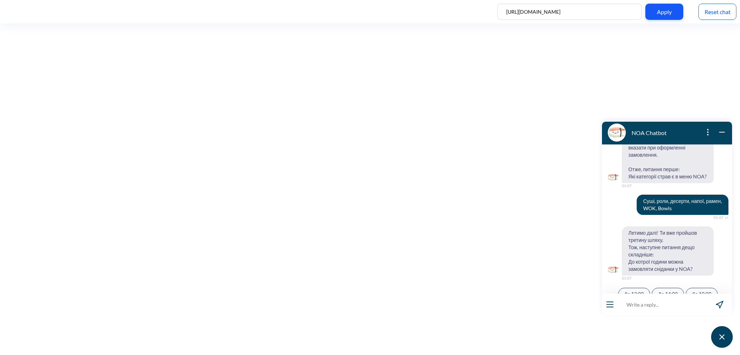
scroll to position [292, 0]
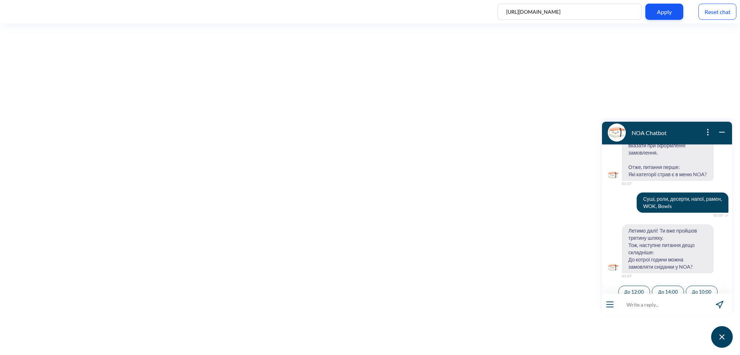
click at [668, 286] on button "До 14:00" at bounding box center [668, 292] width 32 height 12
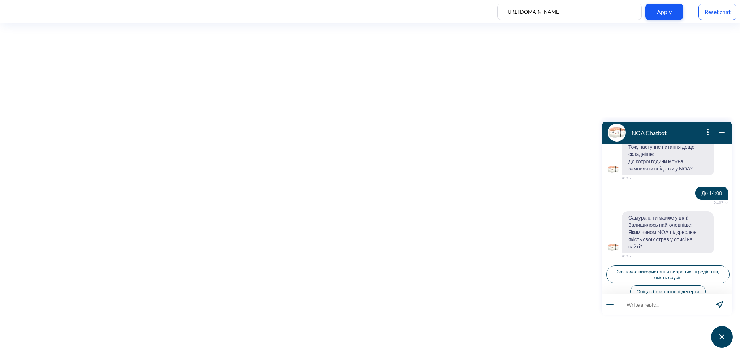
scroll to position [396, 0]
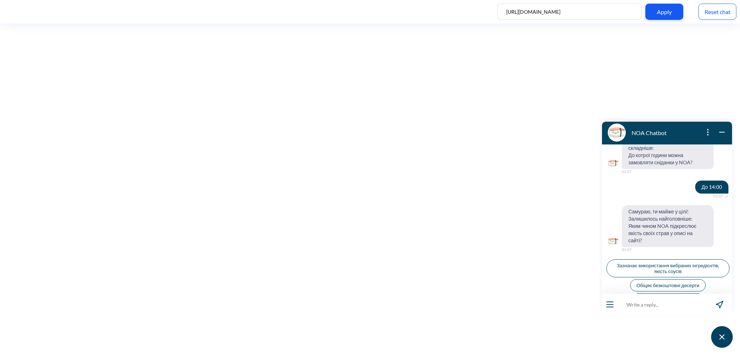
click at [643, 260] on button "Зазначає використання вибраних інгредієнтів, якість соусів" at bounding box center [668, 269] width 123 height 18
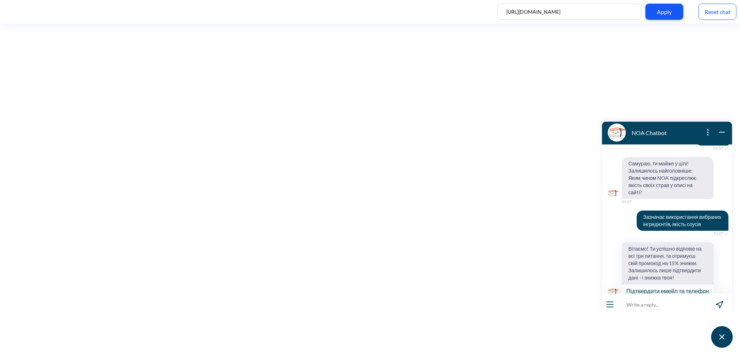
scroll to position [447, 0]
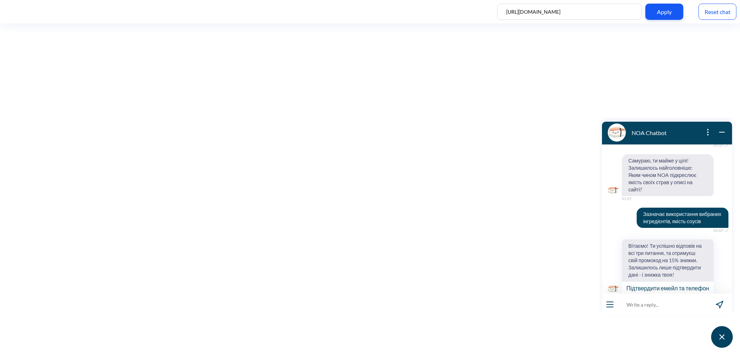
click at [641, 307] on input at bounding box center [662, 305] width 89 height 22
type input "[EMAIL_ADDRESS][DOMAIN_NAME]"
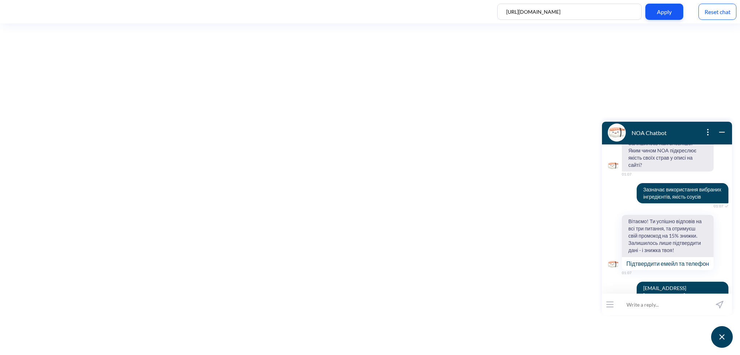
scroll to position [479, 0]
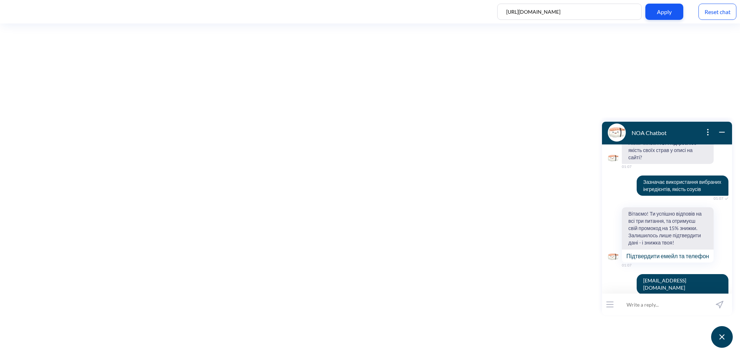
click at [694, 249] on button "Підтвердити емейл та телефон" at bounding box center [668, 255] width 92 height 13
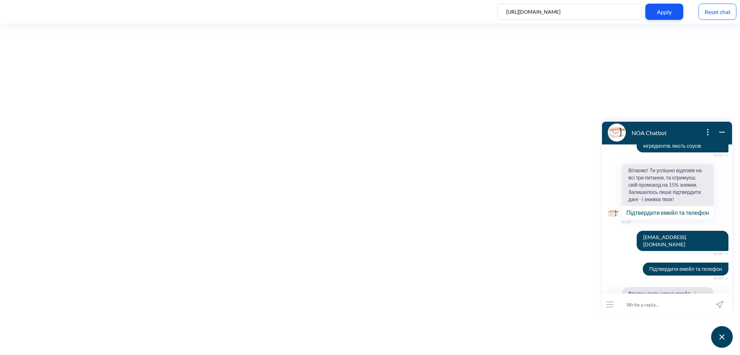
scroll to position [535, 0]
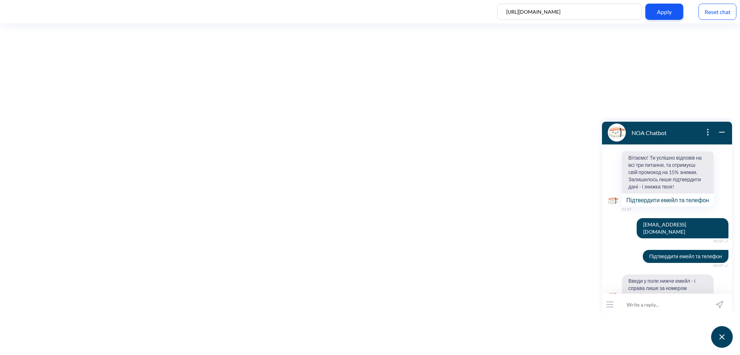
click at [674, 309] on input at bounding box center [662, 305] width 89 height 22
type input "v"
type input "A"
type input "V"
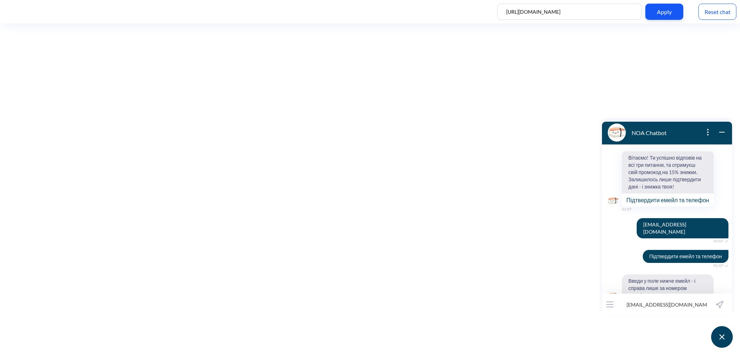
type input "[EMAIL_ADDRESS][DOMAIN_NAME]"
click at [692, 304] on input "[EMAIL_ADDRESS][DOMAIN_NAME]" at bounding box center [662, 305] width 89 height 22
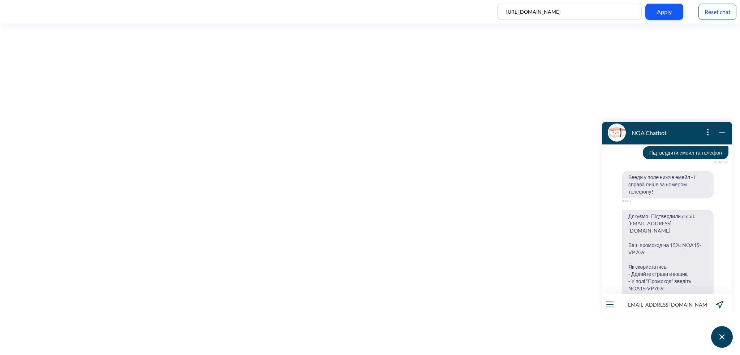
scroll to position [676, 0]
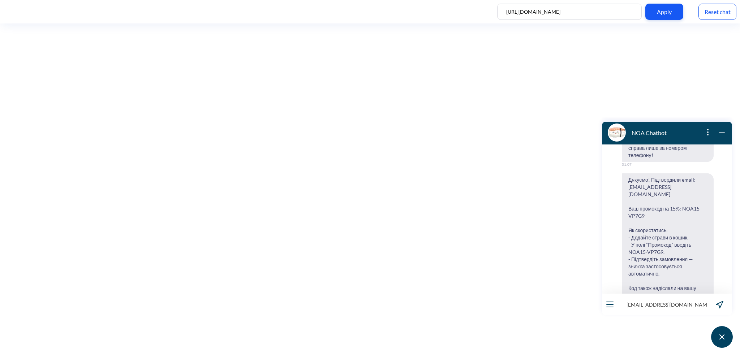
drag, startPoint x: 699, startPoint y: 306, endPoint x: 625, endPoint y: 312, distance: 74.3
click at [625, 312] on input "[EMAIL_ADDRESS][DOMAIN_NAME]" at bounding box center [662, 305] width 89 height 22
click at [725, 131] on icon "wrap widget" at bounding box center [722, 132] width 9 height 9
